Goal: Task Accomplishment & Management: Manage account settings

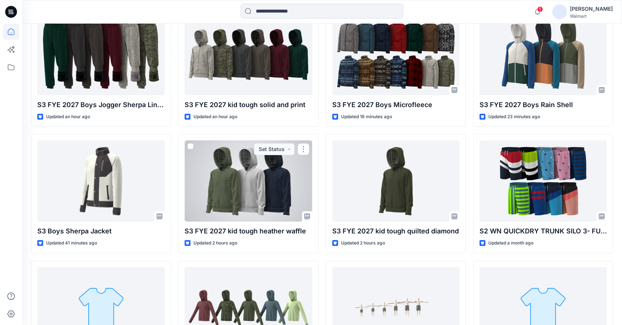
scroll to position [237, 0]
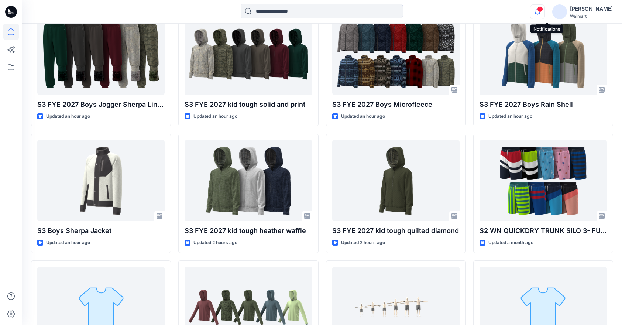
click at [545, 8] on icon "button" at bounding box center [538, 11] width 14 height 15
click at [496, 14] on div "Notifications Your style S3 FYE 2027 Boys Jogger Sherpa Lined is ready 50 minut…" at bounding box center [322, 12] width 600 height 16
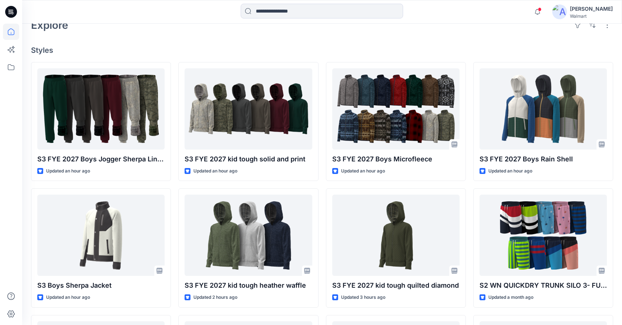
scroll to position [174, 0]
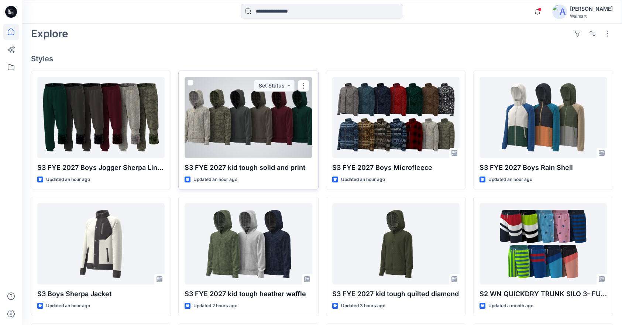
click at [234, 110] on div at bounding box center [248, 117] width 127 height 81
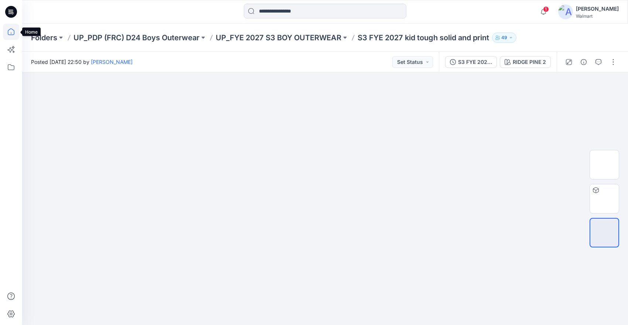
click at [11, 34] on icon at bounding box center [11, 31] width 7 height 7
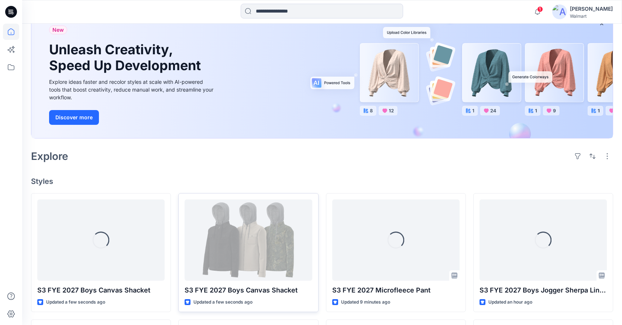
scroll to position [153, 0]
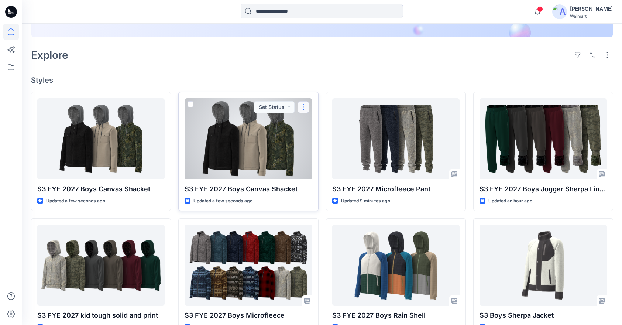
click at [306, 106] on button "button" at bounding box center [304, 107] width 12 height 12
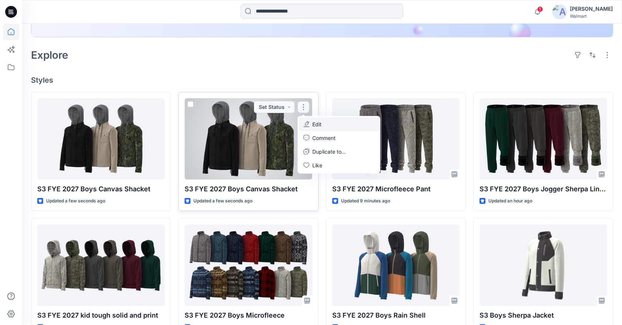
click at [329, 124] on button "Edit" at bounding box center [339, 124] width 80 height 14
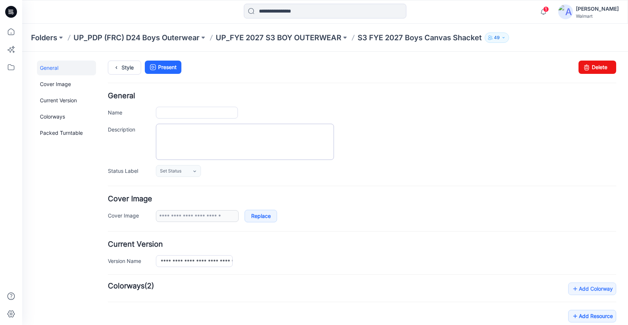
type input "**********"
click at [592, 66] on link "Delete" at bounding box center [597, 67] width 38 height 13
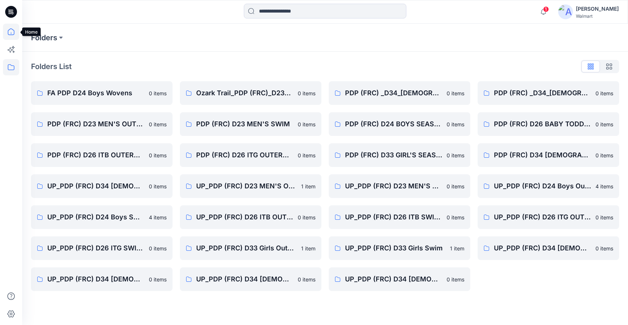
click at [13, 30] on icon at bounding box center [11, 31] width 7 height 7
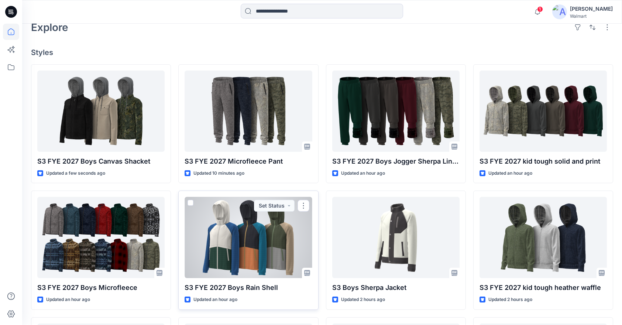
scroll to position [181, 0]
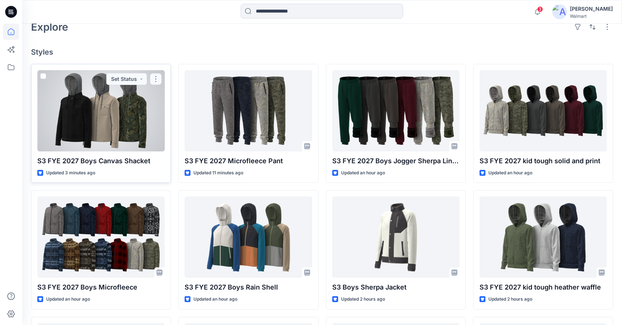
click at [160, 78] on button "button" at bounding box center [156, 79] width 12 height 12
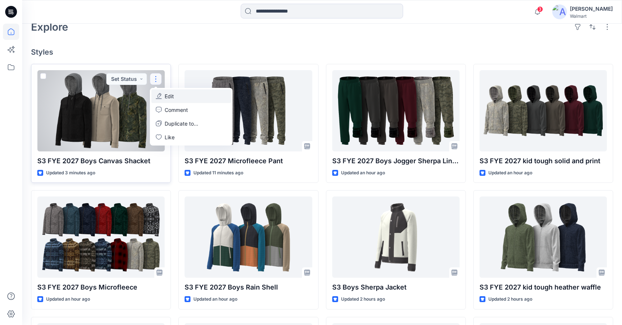
click at [181, 93] on button "Edit" at bounding box center [191, 96] width 80 height 14
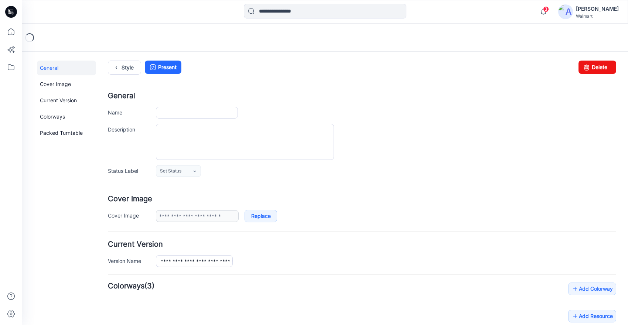
type input "**********"
click at [588, 66] on link "Delete" at bounding box center [597, 67] width 38 height 13
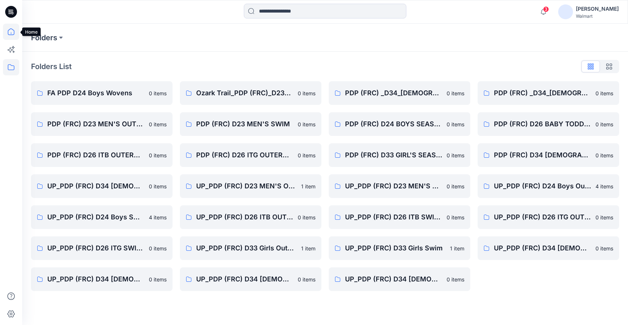
click at [14, 32] on icon at bounding box center [11, 32] width 16 height 16
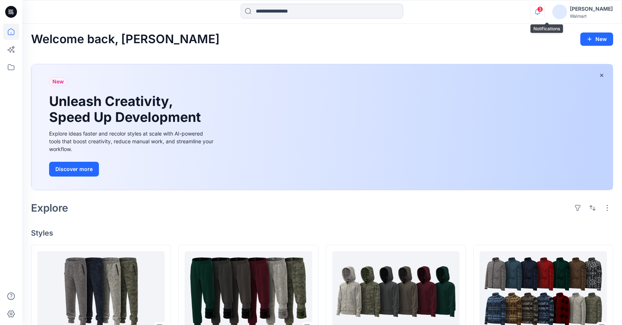
click at [545, 11] on icon "button" at bounding box center [538, 11] width 14 height 15
click at [488, 19] on div "Notifications Your style S3 FYE 2027 Boys Canvas Shacket is ready 13 minutes ag…" at bounding box center [322, 12] width 600 height 16
click at [11, 34] on icon at bounding box center [11, 32] width 16 height 16
